Goal: Task Accomplishment & Management: Use online tool/utility

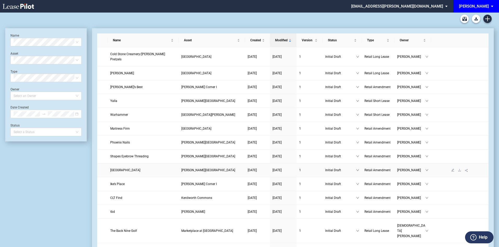
click at [125, 168] on span "Village Bazaar" at bounding box center [125, 170] width 30 height 4
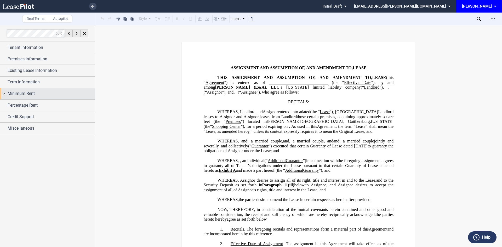
click at [42, 92] on div "Minimum Rent" at bounding box center [51, 93] width 87 height 6
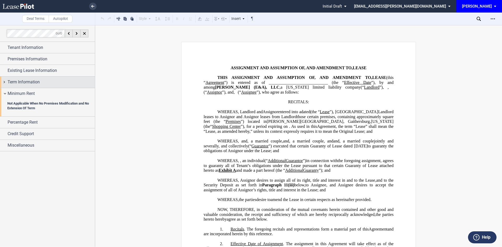
click at [40, 84] on div "Term Information" at bounding box center [51, 82] width 87 height 6
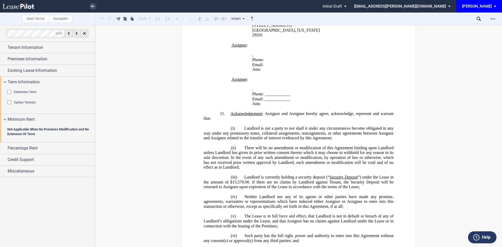
scroll to position [522, 0]
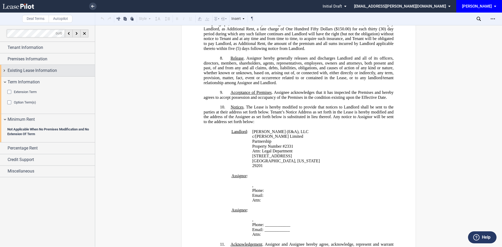
click at [34, 72] on span "Existing Lease Information" at bounding box center [32, 70] width 49 height 6
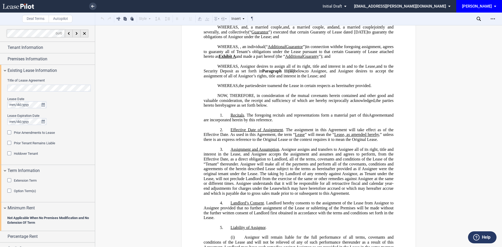
scroll to position [131, 0]
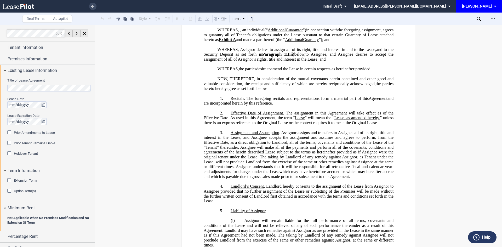
click at [8, 182] on div "Extension Term" at bounding box center [9, 180] width 5 height 5
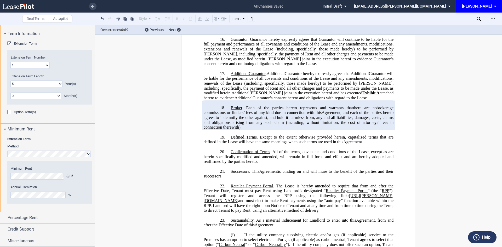
scroll to position [1019, 0]
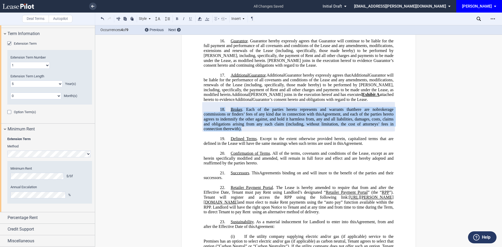
drag, startPoint x: 241, startPoint y: 133, endPoint x: 219, endPoint y: 113, distance: 29.9
click at [219, 113] on p "18. Broker . Each of the parties hereto represents and warrants that , other th…" at bounding box center [298, 119] width 190 height 25
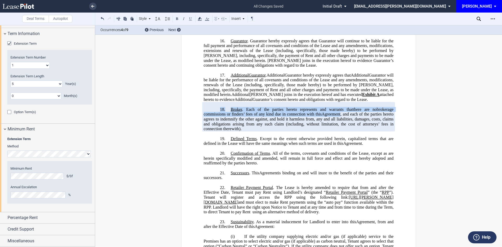
drag, startPoint x: 228, startPoint y: 146, endPoint x: 247, endPoint y: 139, distance: 19.8
click at [228, 146] on span ". Except to the extent otherwise provided herein, capitalized terms that are de…" at bounding box center [298, 140] width 191 height 9
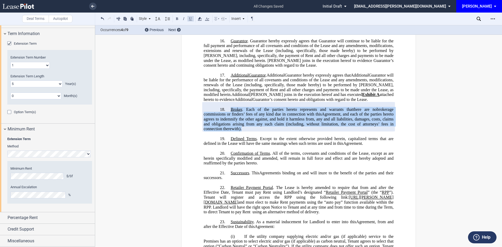
drag, startPoint x: 242, startPoint y: 133, endPoint x: 230, endPoint y: 114, distance: 22.8
click at [230, 114] on p "18. Broker . Each of the parties hereto represents and warrants that , other th…" at bounding box center [298, 119] width 190 height 25
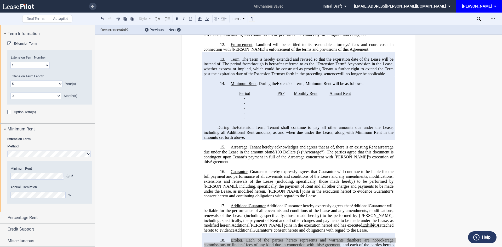
scroll to position [862, 0]
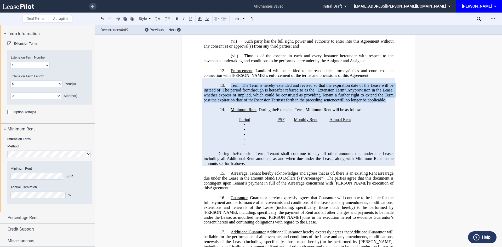
drag, startPoint x: 309, startPoint y: 106, endPoint x: 230, endPoint y: 85, distance: 81.4
click at [230, 85] on p "13. Term . The Term is hereby extended and revised so that the expiration date …" at bounding box center [298, 93] width 190 height 20
copy p "Term . The Term is hereby extended and revised so that the expiration date of t…"
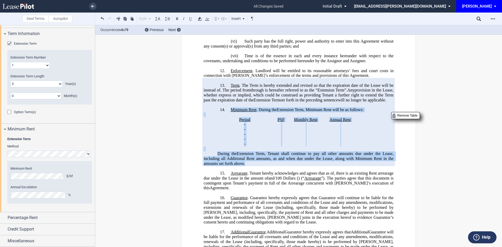
drag, startPoint x: 244, startPoint y: 168, endPoint x: 231, endPoint y: 114, distance: 55.9
click at [231, 114] on div "!!SET_LEVEL_0!! !!AMD_LEVEL_1!! 14. Minimum Rent . During the Extension Term ﻿ …" at bounding box center [298, 133] width 190 height 63
copy div "Minimum Rent . During the Extension Term ﻿ ﻿ Extension Term , Minimum Rent will…"
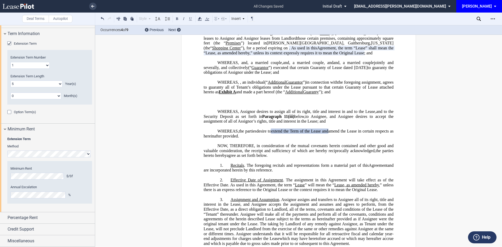
scroll to position [0, 0]
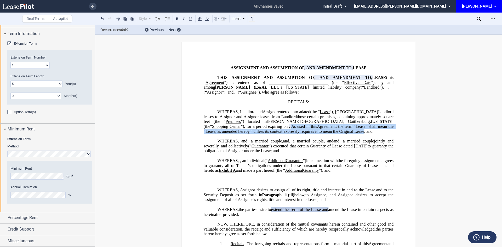
drag, startPoint x: 266, startPoint y: 141, endPoint x: 375, endPoint y: 131, distance: 109.5
click at [375, 131] on p "WHEREAS, Landlord and Prior Tenant Tenant Assignor Prior Tenant entered into a …" at bounding box center [298, 121] width 190 height 25
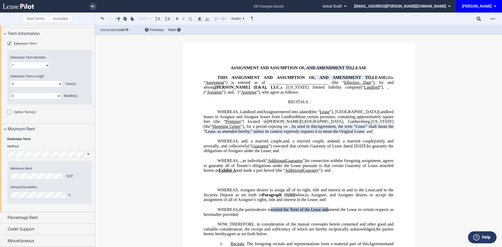
drag, startPoint x: 377, startPoint y: 131, endPoint x: 322, endPoint y: 142, distance: 55.9
click at [322, 134] on p "WHEREAS, Landlord and Prior Tenant Tenant Assignor Prior Tenant entered into a …" at bounding box center [298, 121] width 190 height 25
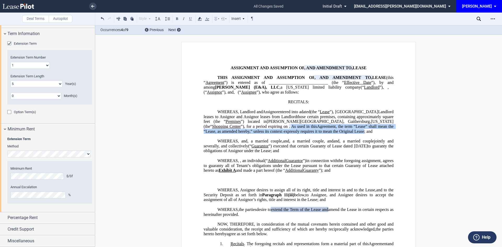
drag, startPoint x: 265, startPoint y: 141, endPoint x: 374, endPoint y: 131, distance: 109.1
click at [374, 131] on span ". As used in this Agreement ﻿ ﻿ ﻿ ﻿ Amendment , the term “Lease” shall mean the…" at bounding box center [298, 128] width 191 height 9
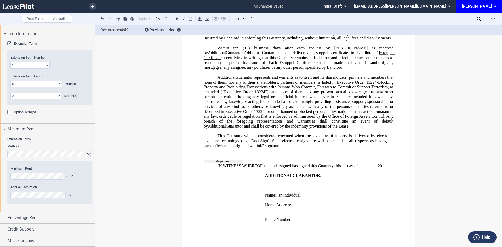
scroll to position [2231, 0]
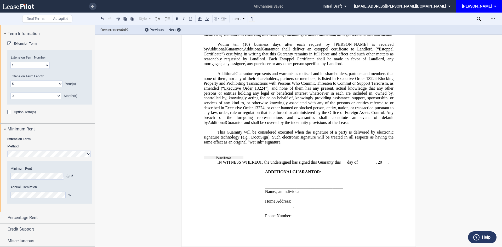
click at [489, 10] on span "[PERSON_NAME]" at bounding box center [477, 6] width 30 height 13
click at [481, 24] on md-option "[PERSON_NAME] Events" at bounding box center [475, 22] width 50 height 8
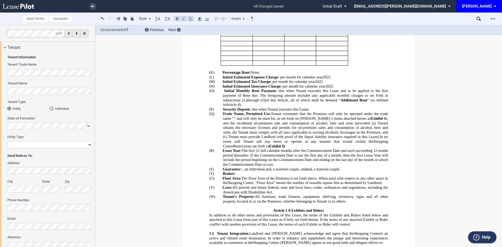
scroll to position [235, 0]
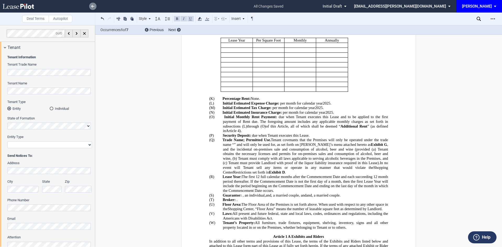
click at [92, 4] on link at bounding box center [92, 6] width 7 height 7
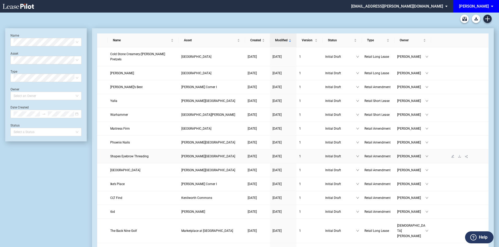
click at [126, 154] on link "Shapes Eyebrow Threading" at bounding box center [143, 156] width 66 height 5
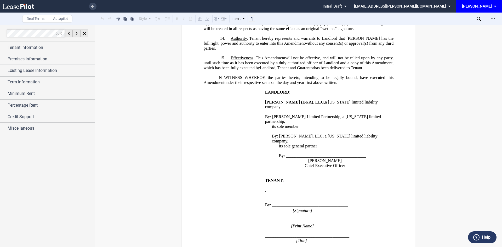
scroll to position [694, 0]
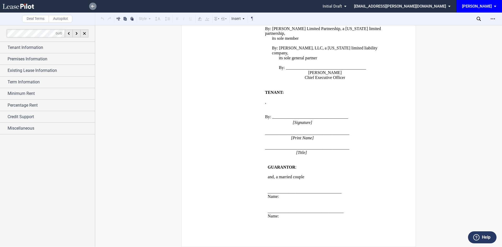
click at [91, 7] on icon at bounding box center [92, 6] width 3 height 3
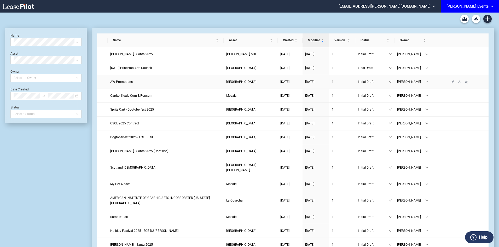
click at [128, 82] on span "AW Promotions" at bounding box center [121, 82] width 22 height 4
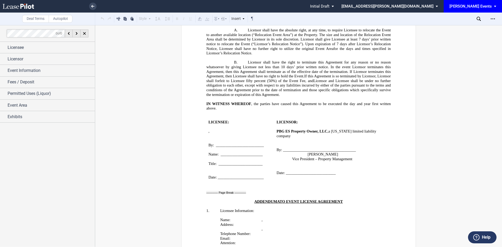
scroll to position [810, 0]
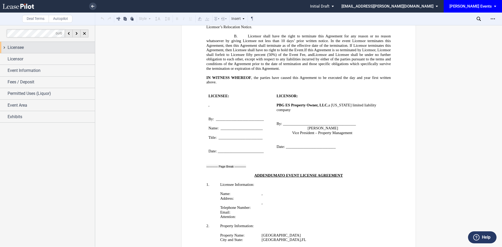
click at [59, 52] on div "Licensee" at bounding box center [47, 47] width 95 height 11
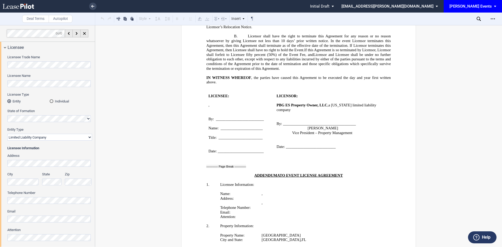
click at [50, 101] on div "Individual" at bounding box center [52, 101] width 4 height 4
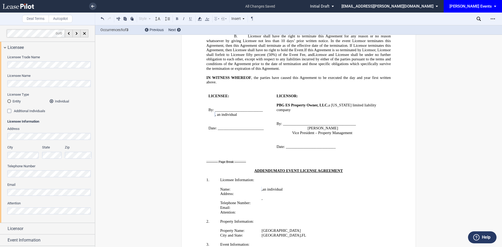
click at [8, 102] on div "Entity" at bounding box center [9, 101] width 4 height 4
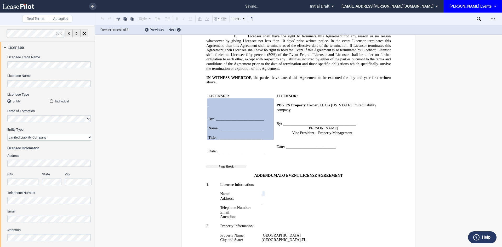
click at [6, 81] on div "Licensee Trade Name Licensee Name Licensee Type Entity Individual State of Form…" at bounding box center [47, 151] width 95 height 196
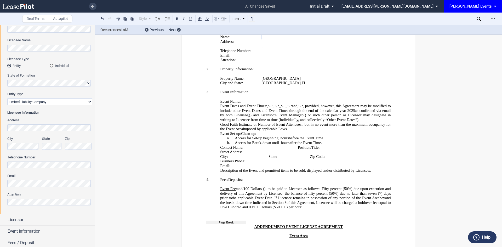
scroll to position [72, 0]
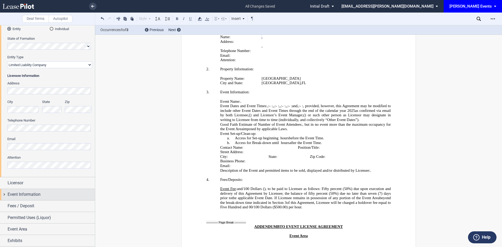
click at [51, 193] on div "Event Information" at bounding box center [51, 194] width 87 height 6
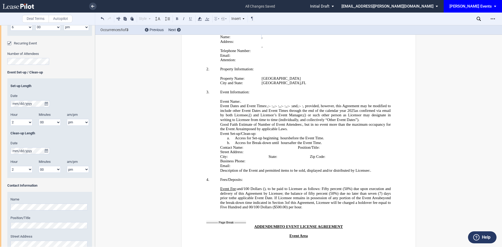
scroll to position [824, 0]
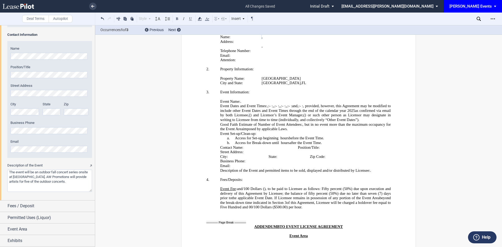
click at [40, 187] on textarea "Description of the Event" at bounding box center [49, 181] width 85 height 22
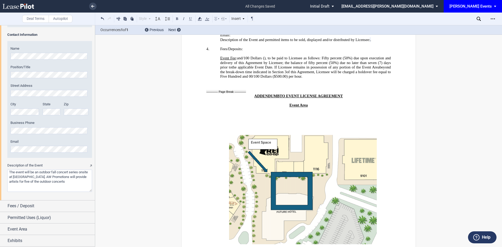
scroll to position [1269, 0]
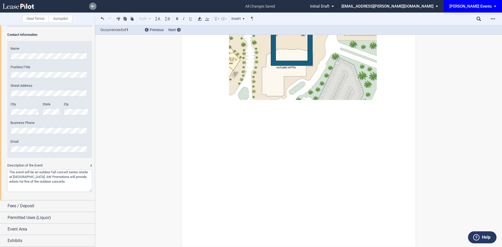
type textarea "The event will be an outdoor fall concert series onsite at [GEOGRAPHIC_DATA]. A…"
click at [93, 8] on link at bounding box center [92, 6] width 7 height 7
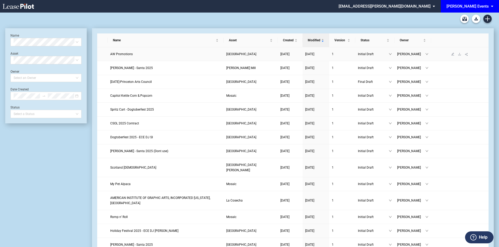
click at [121, 55] on span "AW Promotions" at bounding box center [121, 54] width 22 height 4
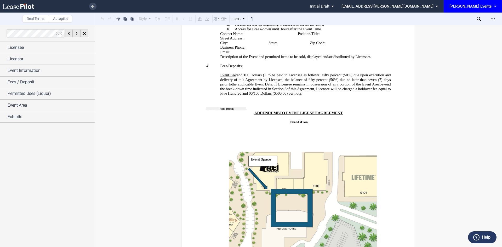
scroll to position [1071, 0]
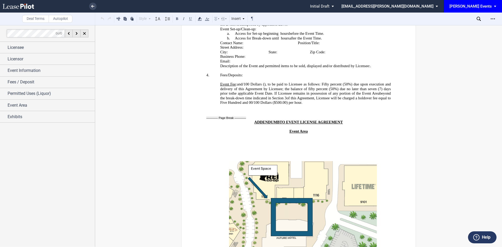
click at [354, 96] on span ". If Licensee remains in possession of any portion of the Event Area" at bounding box center [325, 93] width 107 height 4
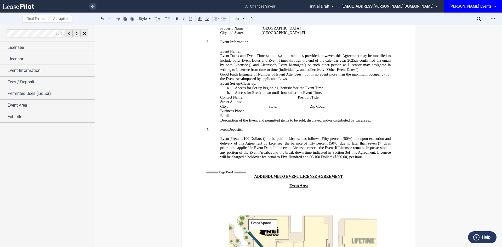
scroll to position [1019, 0]
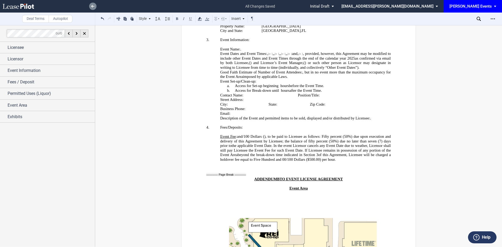
click at [92, 7] on icon at bounding box center [92, 6] width 3 height 3
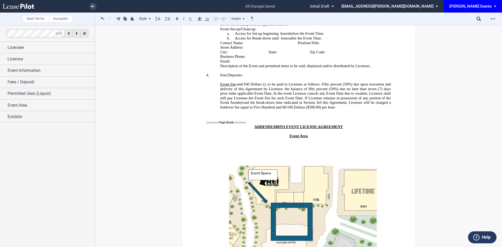
scroll to position [966, 0]
